Goal: Information Seeking & Learning: Learn about a topic

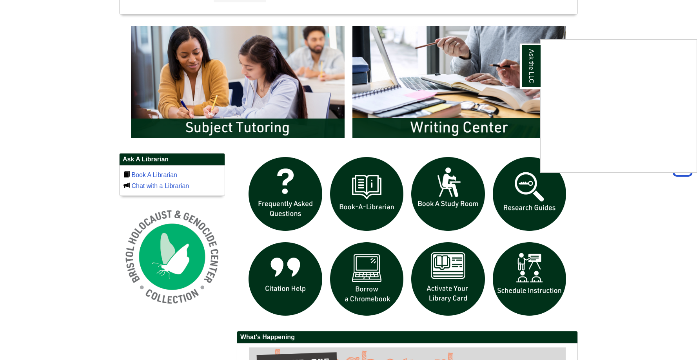
scroll to position [431, 0]
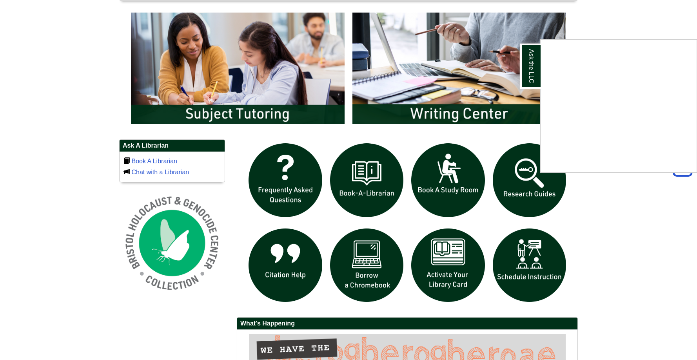
click at [289, 257] on div "Ask the LLC" at bounding box center [348, 180] width 697 height 360
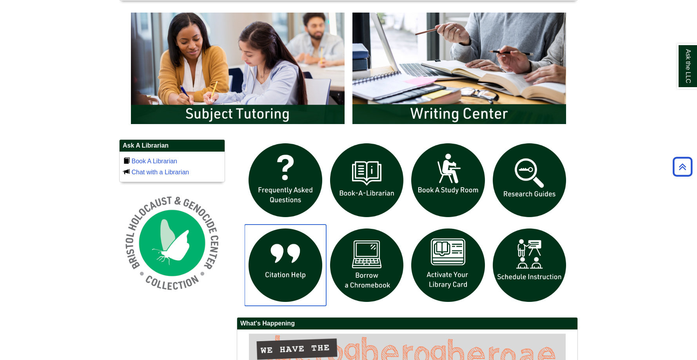
click at [291, 252] on img "slideshow" at bounding box center [286, 265] width 82 height 82
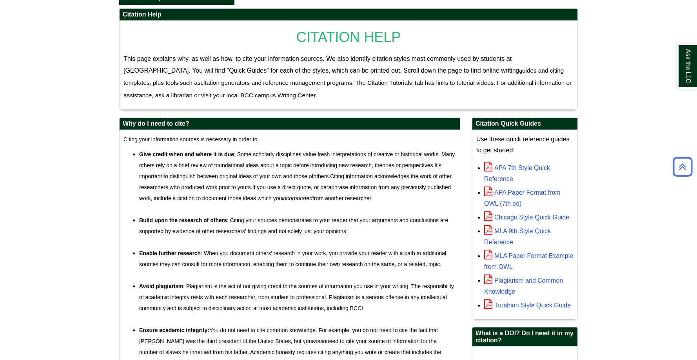
scroll to position [157, 0]
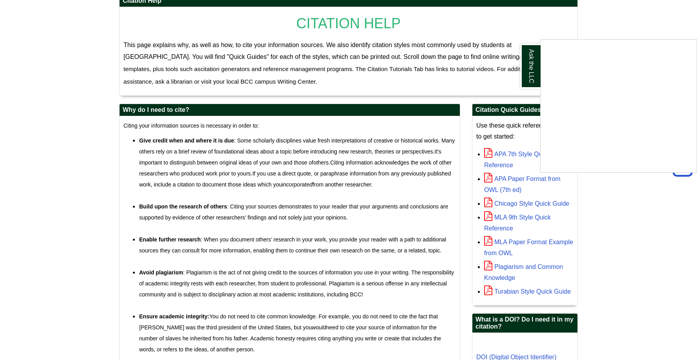
click at [513, 214] on div "Ask the LLC" at bounding box center [348, 180] width 697 height 360
